Goal: Transaction & Acquisition: Purchase product/service

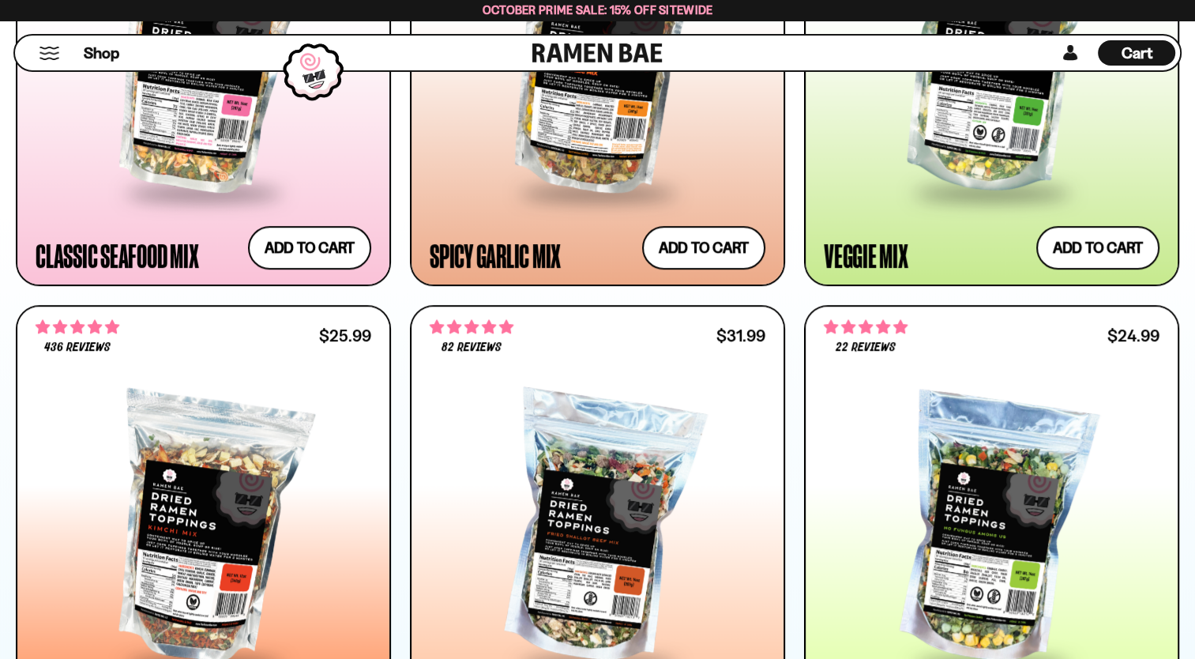
scroll to position [576, 0]
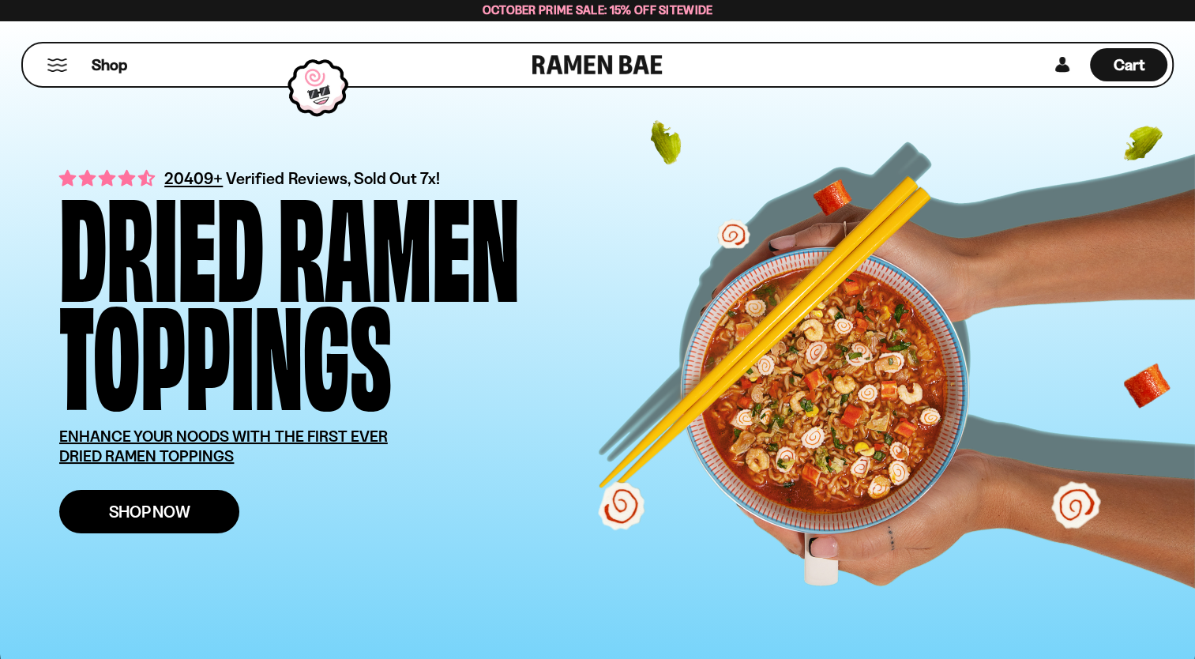
drag, startPoint x: 0, startPoint y: 0, endPoint x: 181, endPoint y: 515, distance: 545.8
click at [181, 515] on span "Shop Now" at bounding box center [149, 511] width 81 height 17
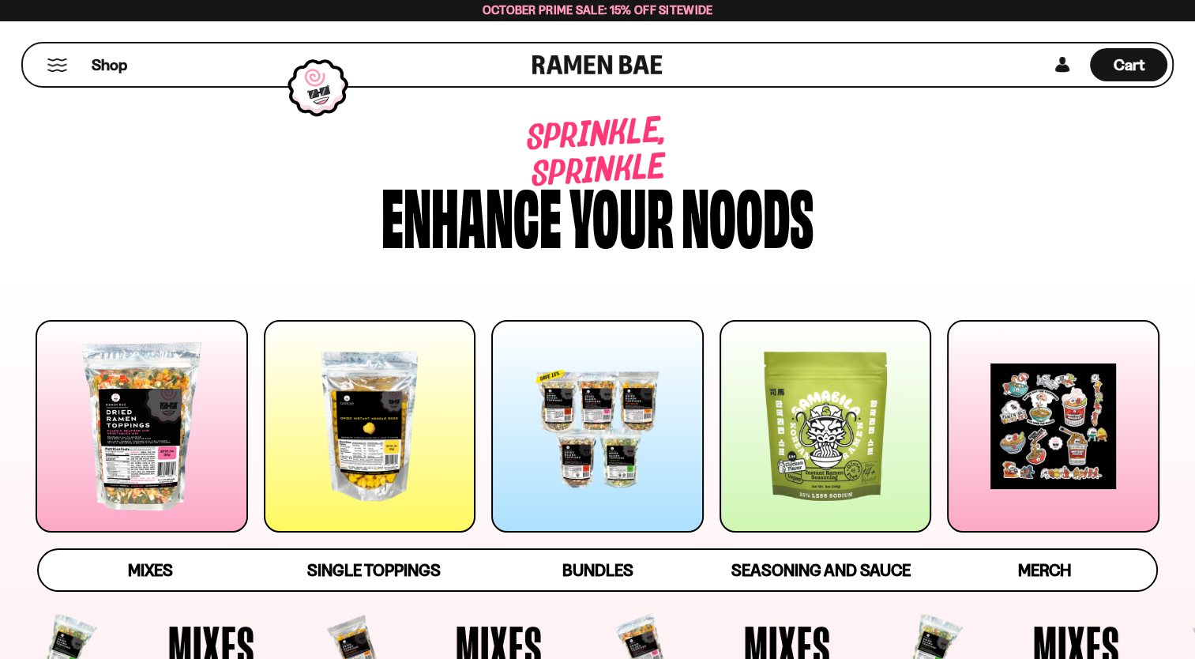
click at [644, 442] on div at bounding box center [597, 426] width 212 height 212
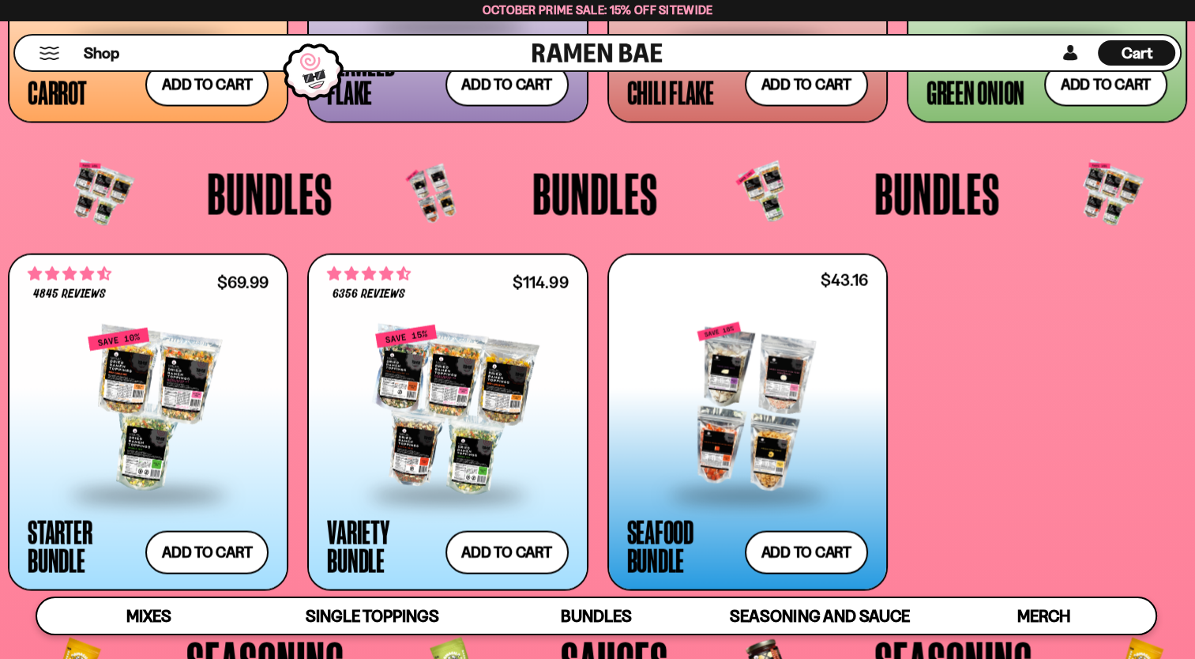
scroll to position [3409, 0]
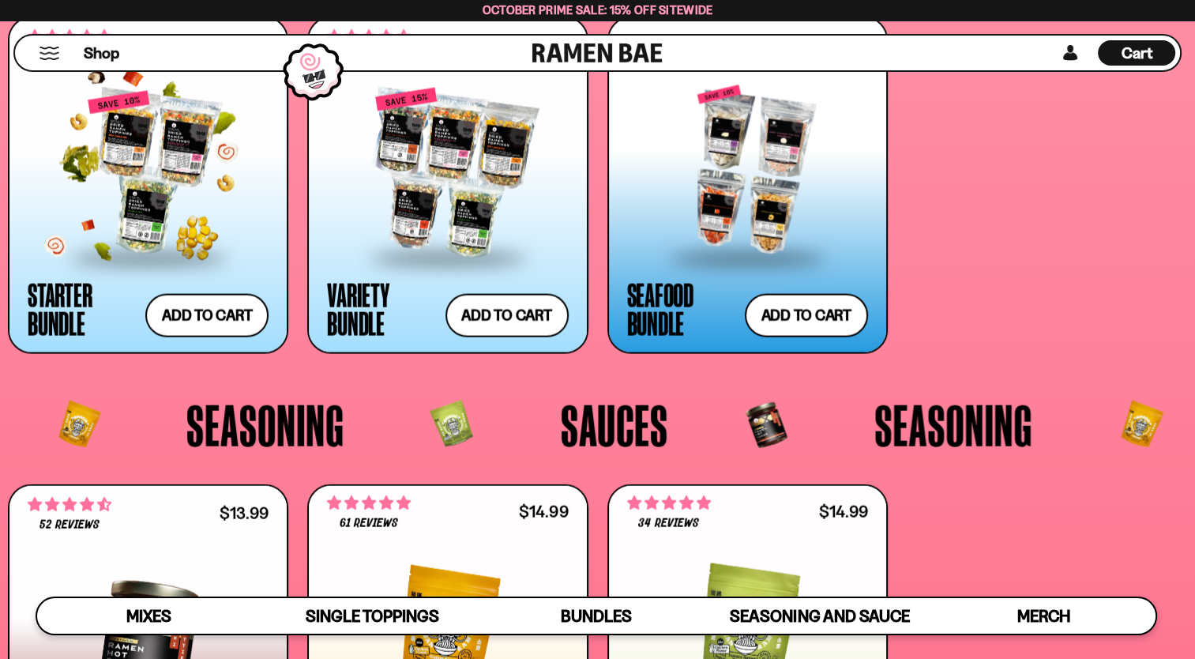
click at [234, 252] on span at bounding box center [148, 258] width 193 height 55
